Goal: Transaction & Acquisition: Purchase product/service

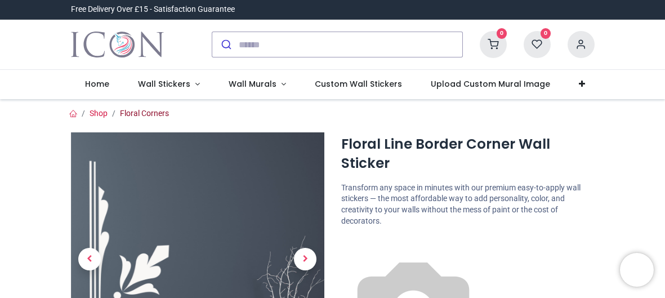
click at [149, 111] on link "Floral Corners" at bounding box center [144, 113] width 49 height 9
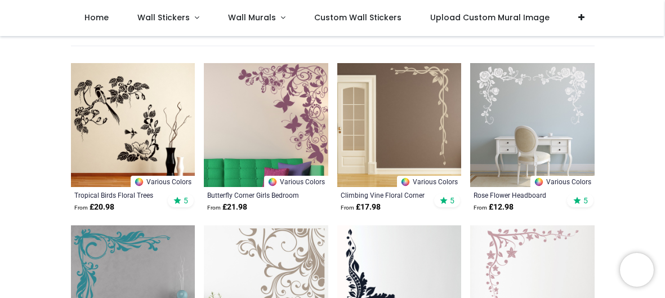
scroll to position [225, 0]
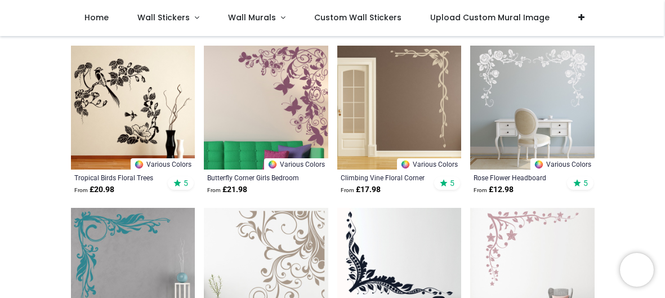
click at [522, 92] on img at bounding box center [532, 108] width 124 height 124
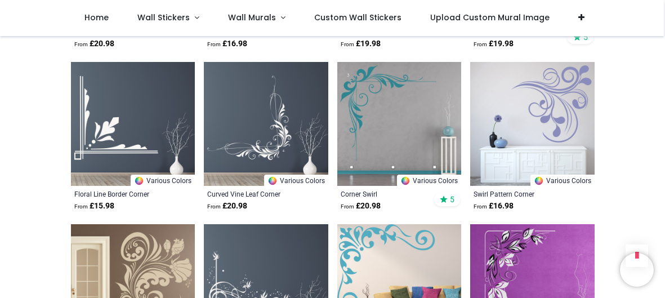
scroll to position [540, 0]
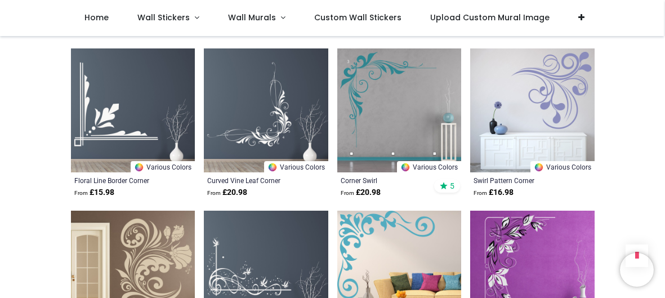
scroll to position [517, 0]
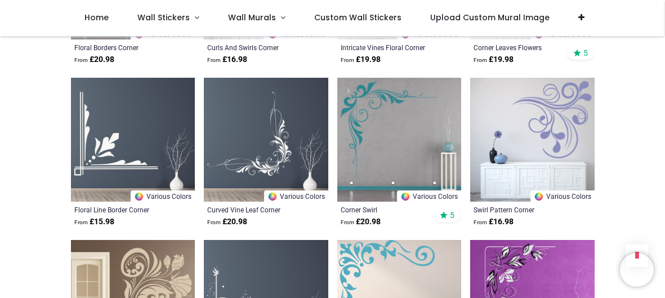
click at [228, 148] on img at bounding box center [266, 140] width 124 height 124
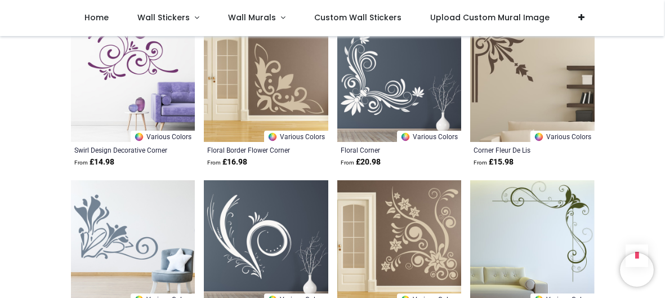
scroll to position [1215, 0]
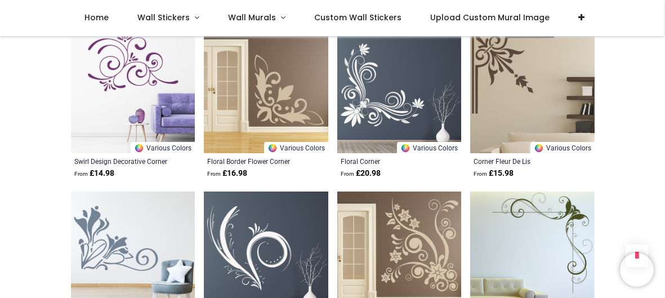
click at [537, 227] on img at bounding box center [532, 253] width 124 height 124
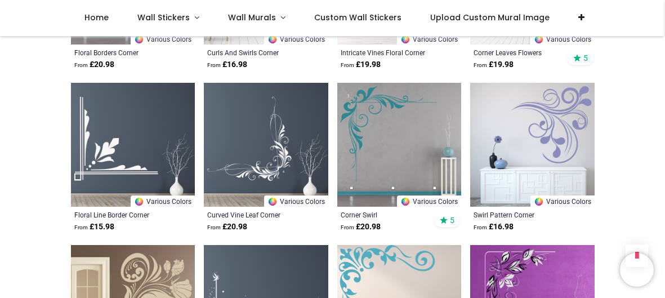
scroll to position [495, 0]
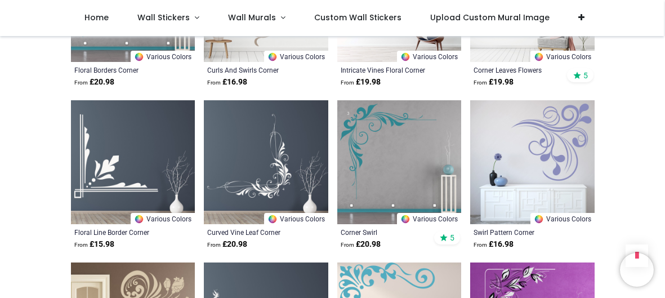
click at [248, 147] on img at bounding box center [266, 162] width 124 height 124
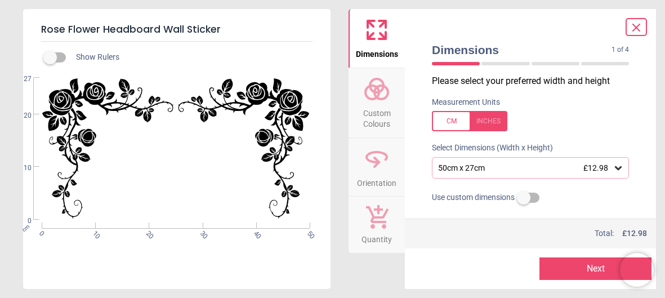
click at [617, 169] on icon at bounding box center [617, 168] width 7 height 4
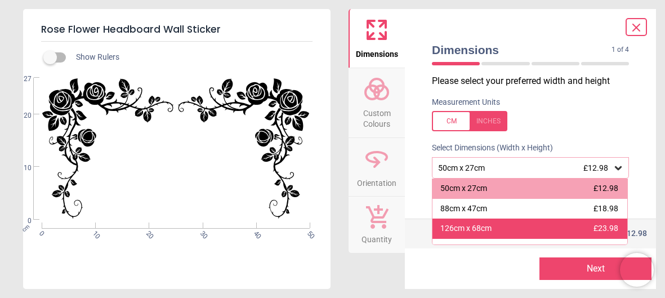
click at [614, 229] on span "£23.98" at bounding box center [605, 227] width 25 height 9
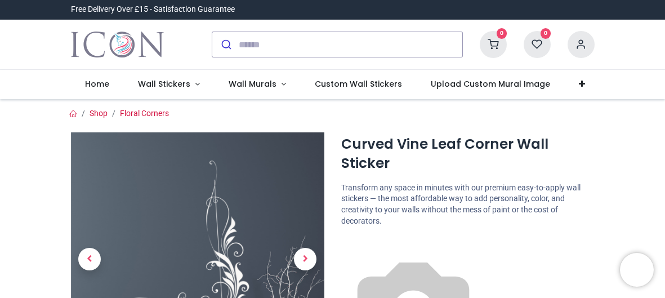
drag, startPoint x: 660, startPoint y: 21, endPoint x: 657, endPoint y: 51, distance: 29.4
click at [657, 51] on div "0 My Cart View Cart 0 Guest" at bounding box center [332, 45] width 665 height 50
click at [637, 51] on div "0 My Cart View Cart 0 Guest" at bounding box center [332, 45] width 665 height 50
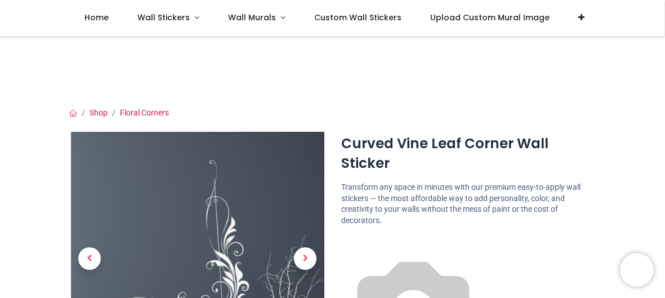
scroll to position [22, 0]
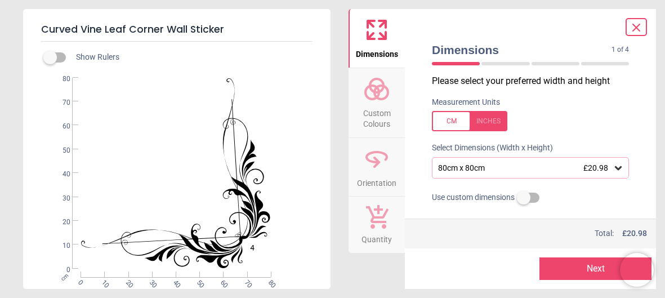
click at [616, 168] on icon at bounding box center [617, 168] width 7 height 4
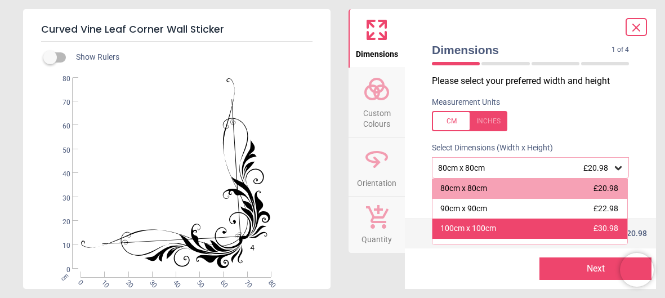
click at [578, 221] on div "100cm x 100cm £30.98" at bounding box center [529, 228] width 195 height 20
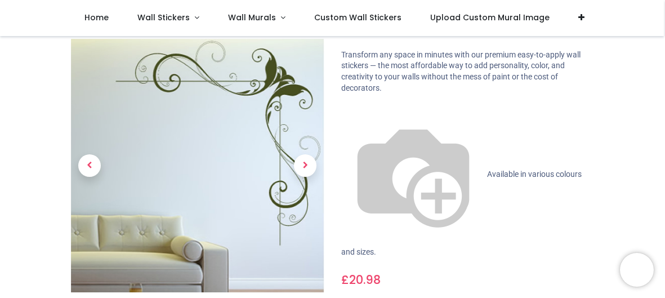
scroll to position [100, 0]
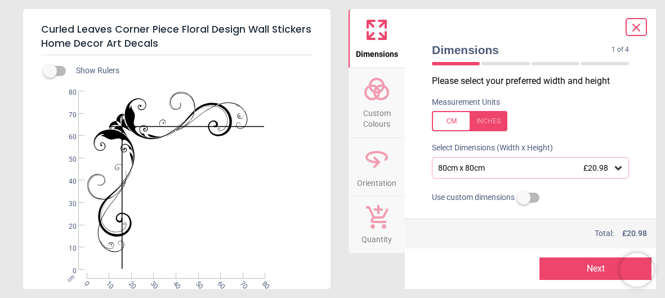
click at [487, 165] on div "80cm x 80cm £20.98" at bounding box center [525, 168] width 176 height 10
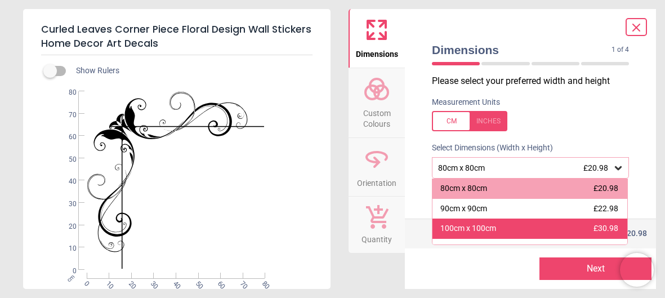
click at [484, 230] on div "100cm x 100cm" at bounding box center [468, 228] width 56 height 11
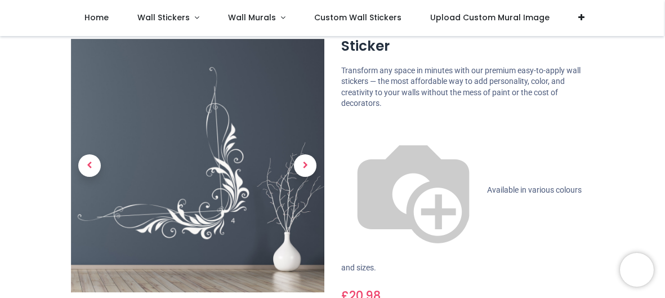
scroll to position [157, 0]
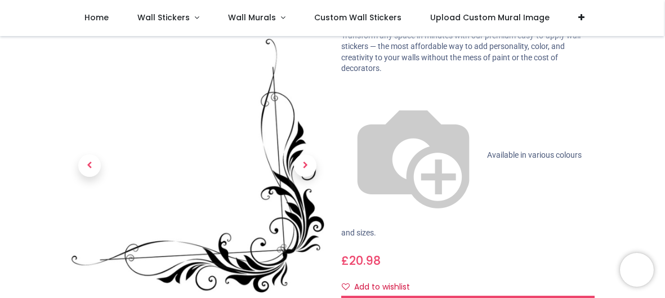
scroll to position [112, 0]
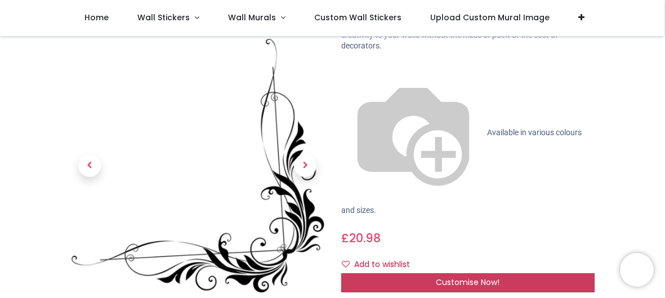
click at [464, 276] on span "Customise Now!" at bounding box center [467, 281] width 64 height 11
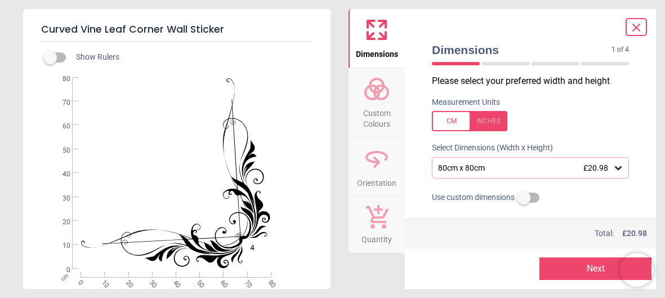
click at [503, 165] on div "80cm x 80cm £20.98" at bounding box center [525, 168] width 176 height 10
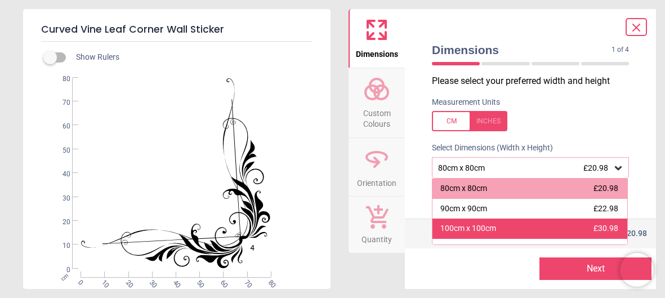
click at [495, 221] on div "100cm x 100cm £30.98" at bounding box center [529, 228] width 195 height 20
